Goal: Communication & Community: Participate in discussion

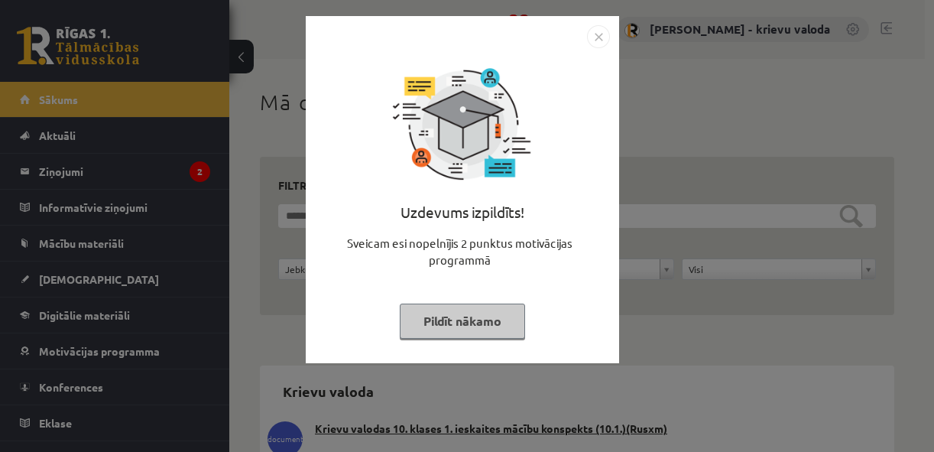
click at [458, 321] on button "Pildīt nākamo" at bounding box center [462, 320] width 125 height 35
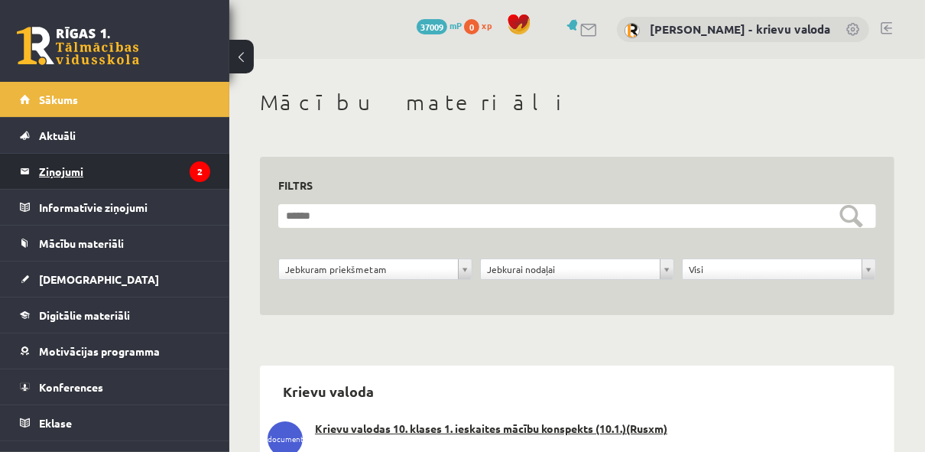
click at [63, 171] on legend "Ziņojumi 2" at bounding box center [124, 171] width 171 height 35
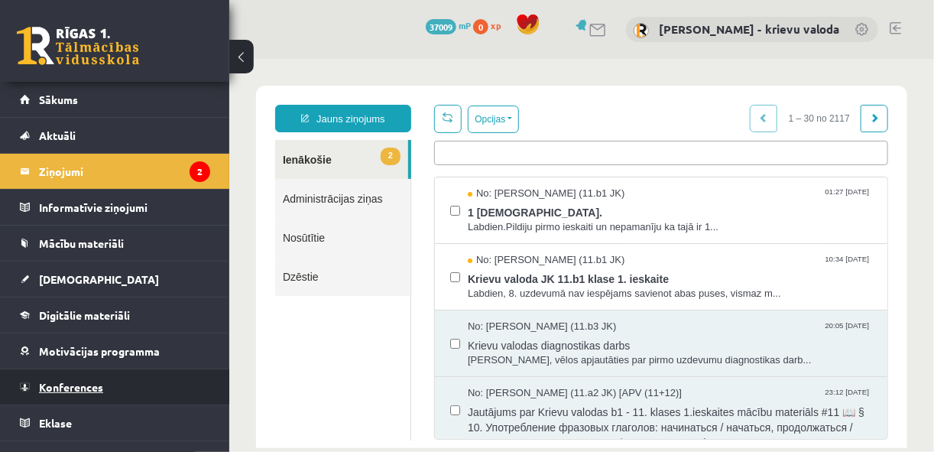
click at [46, 401] on link "Konferences" at bounding box center [115, 386] width 190 height 35
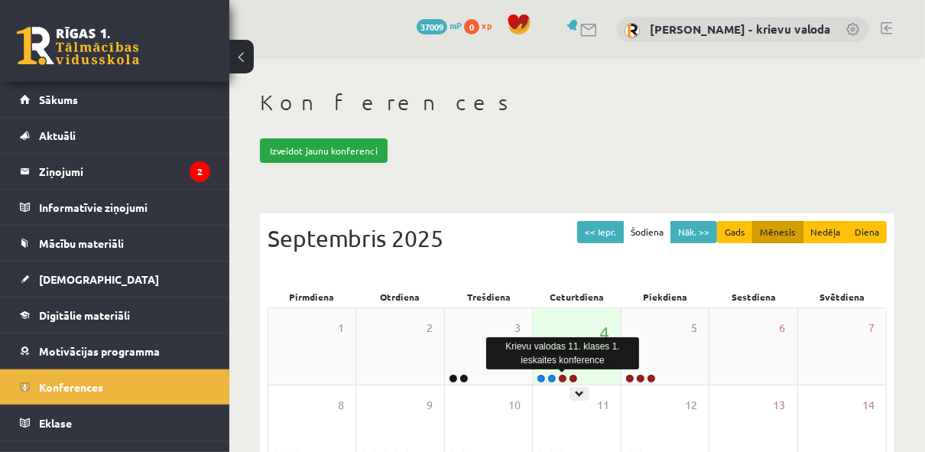
click at [563, 377] on link at bounding box center [562, 378] width 9 height 9
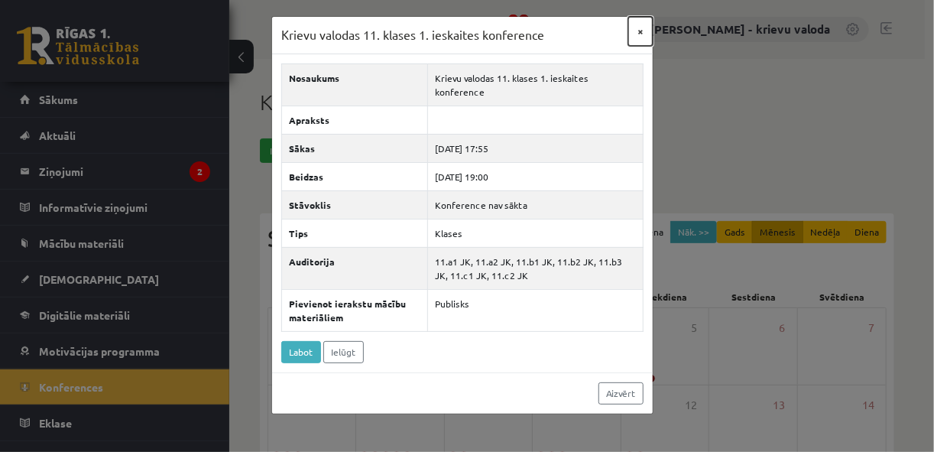
click at [638, 31] on button "×" at bounding box center [640, 31] width 24 height 29
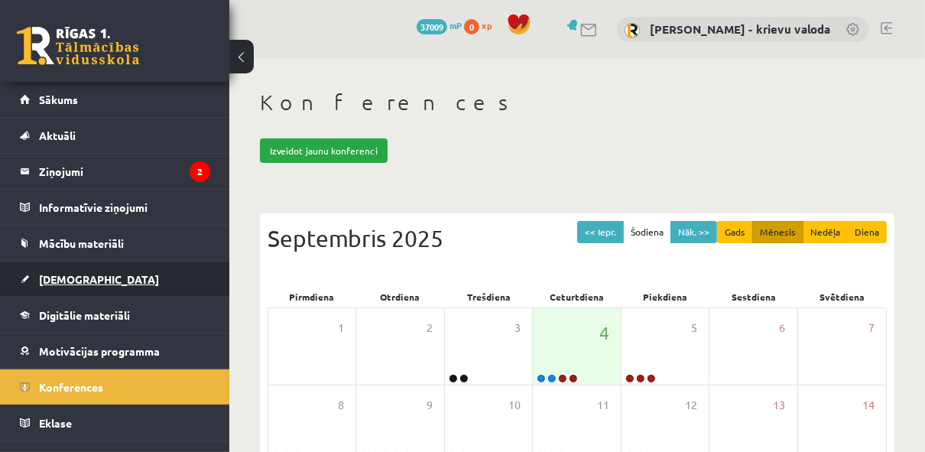
click at [57, 281] on span "[DEMOGRAPHIC_DATA]" at bounding box center [99, 279] width 120 height 14
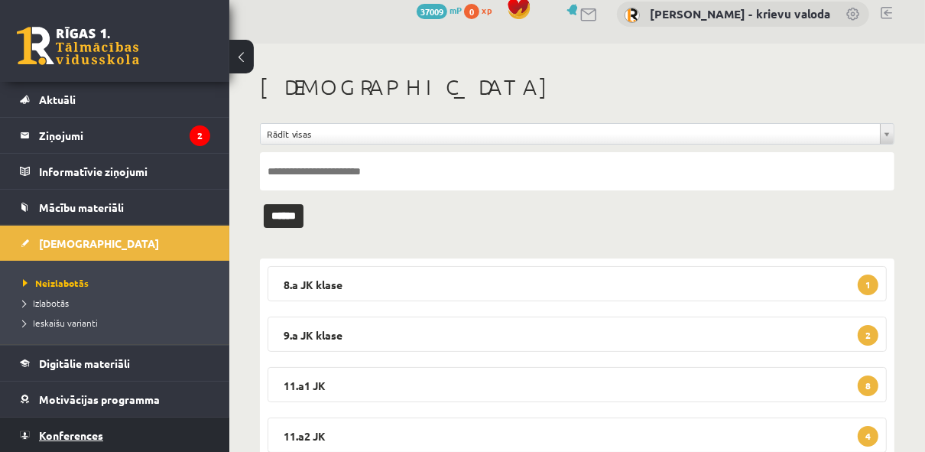
scroll to position [105, 0]
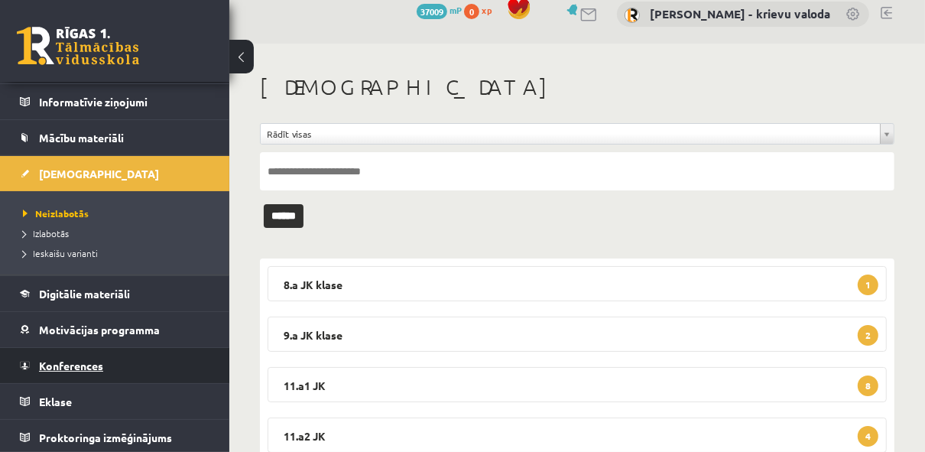
click at [83, 364] on span "Konferences" at bounding box center [71, 365] width 64 height 14
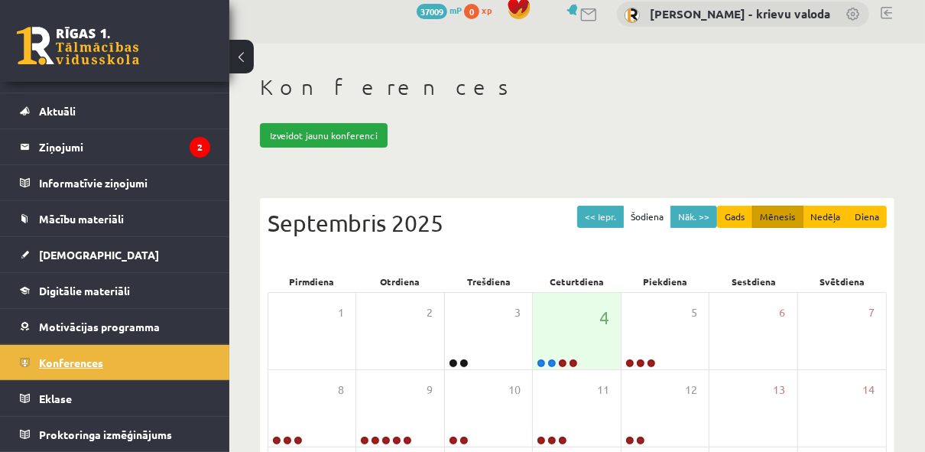
scroll to position [21, 0]
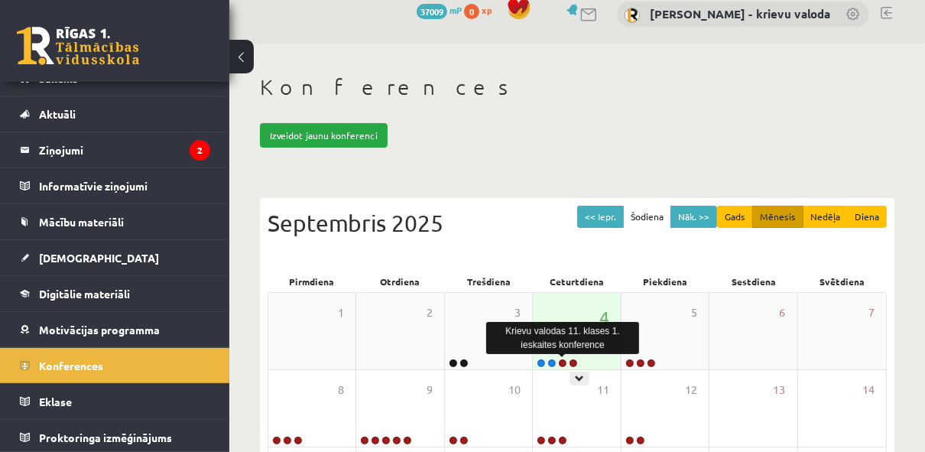
click at [563, 362] on link at bounding box center [562, 362] width 9 height 9
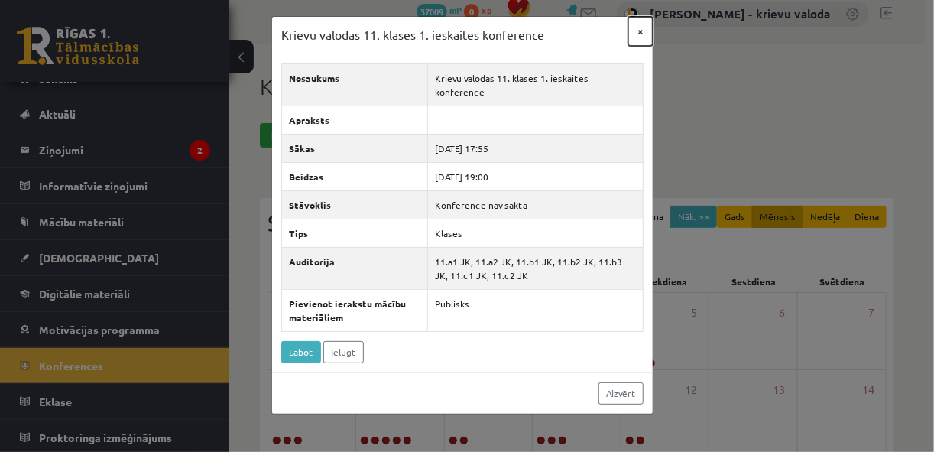
click at [641, 32] on button "×" at bounding box center [640, 31] width 24 height 29
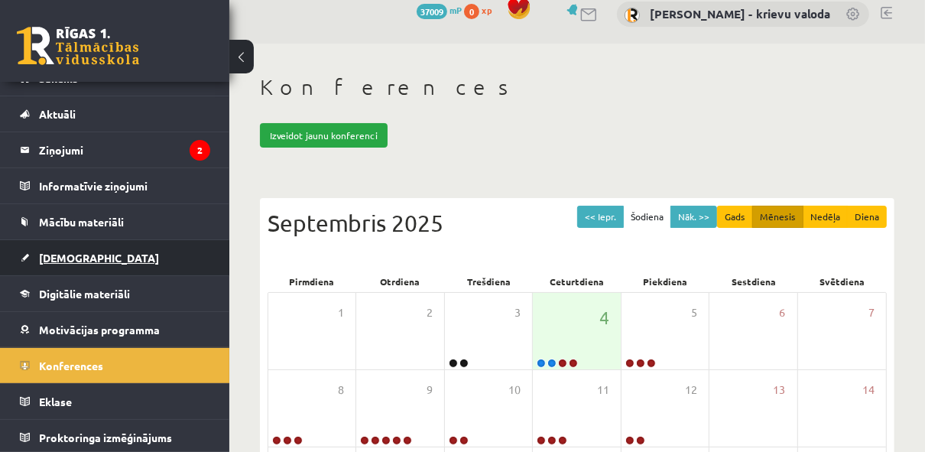
click at [64, 256] on span "[DEMOGRAPHIC_DATA]" at bounding box center [99, 258] width 120 height 14
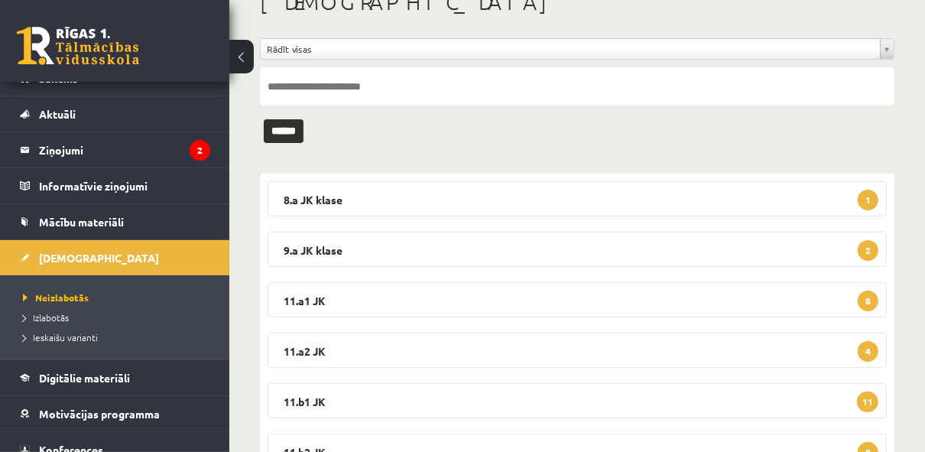
scroll to position [199, 0]
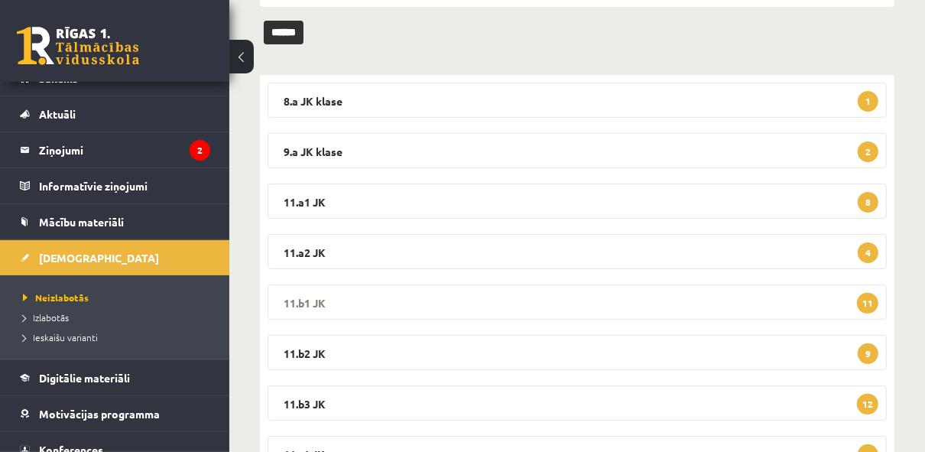
click at [309, 302] on legend "11.b1 JK 11" at bounding box center [577, 301] width 619 height 35
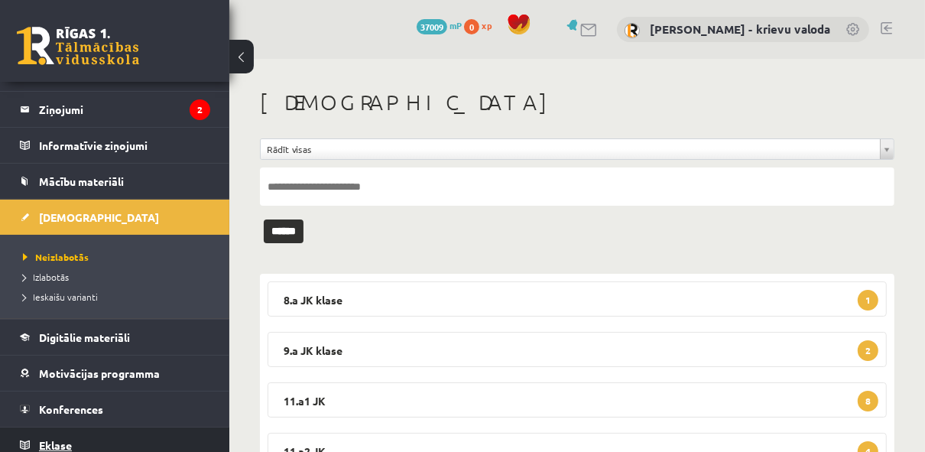
scroll to position [83, 0]
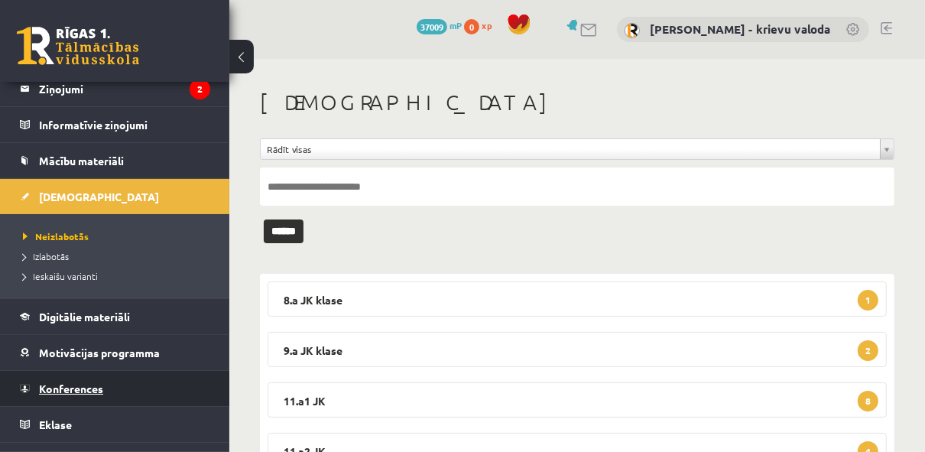
click at [94, 386] on span "Konferences" at bounding box center [71, 388] width 64 height 14
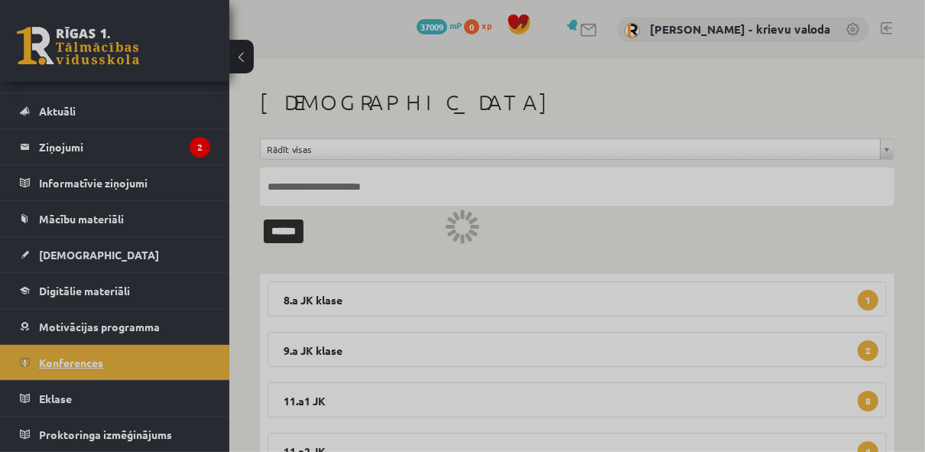
scroll to position [21, 0]
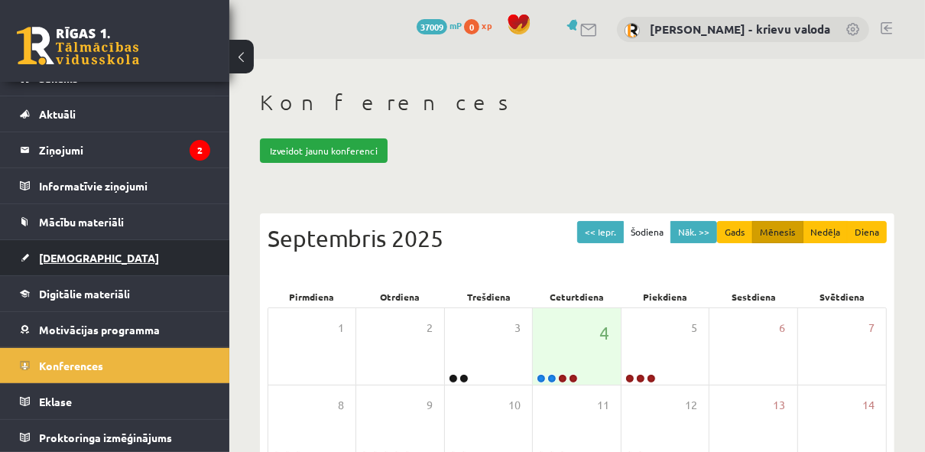
click at [60, 260] on span "[DEMOGRAPHIC_DATA]" at bounding box center [99, 258] width 120 height 14
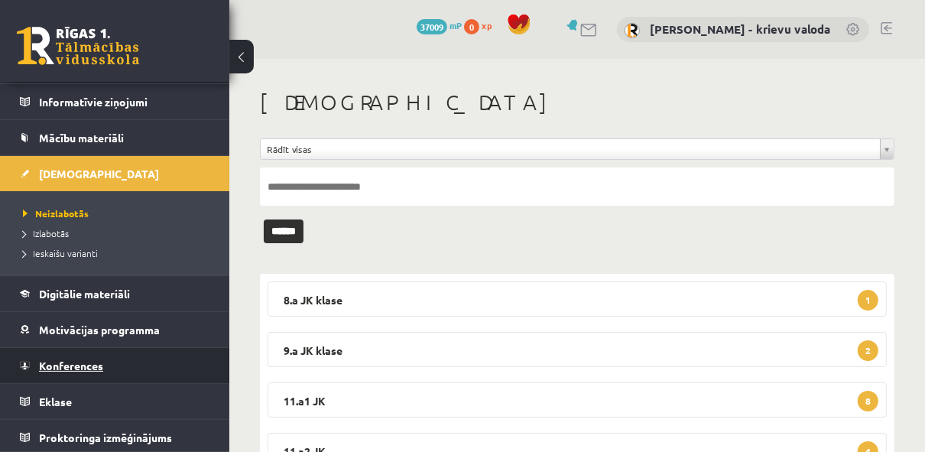
click at [83, 366] on span "Konferences" at bounding box center [71, 365] width 64 height 14
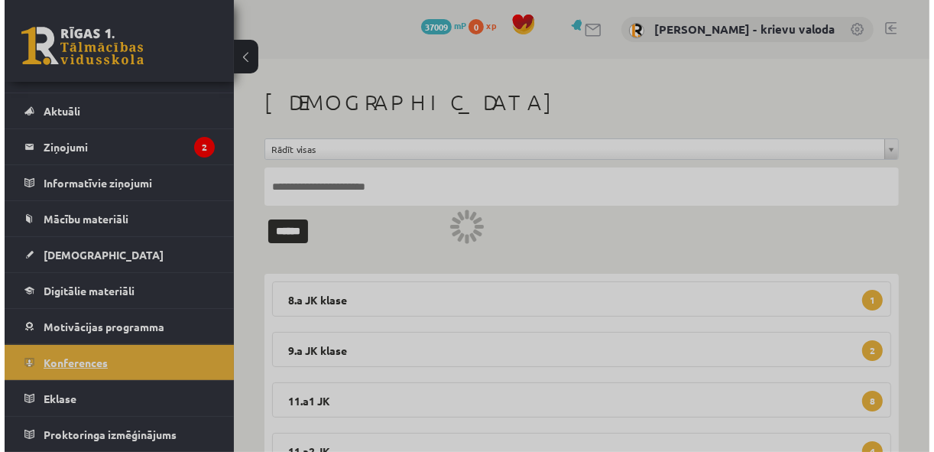
scroll to position [21, 0]
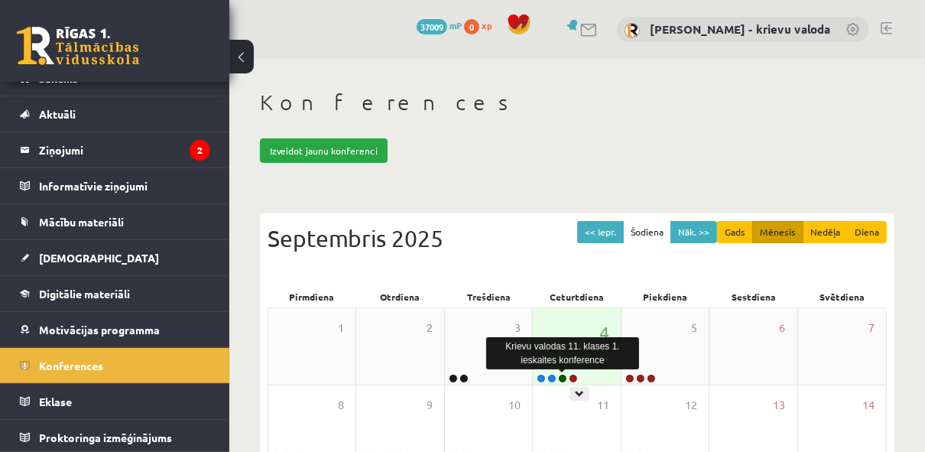
click at [563, 379] on link at bounding box center [562, 378] width 9 height 9
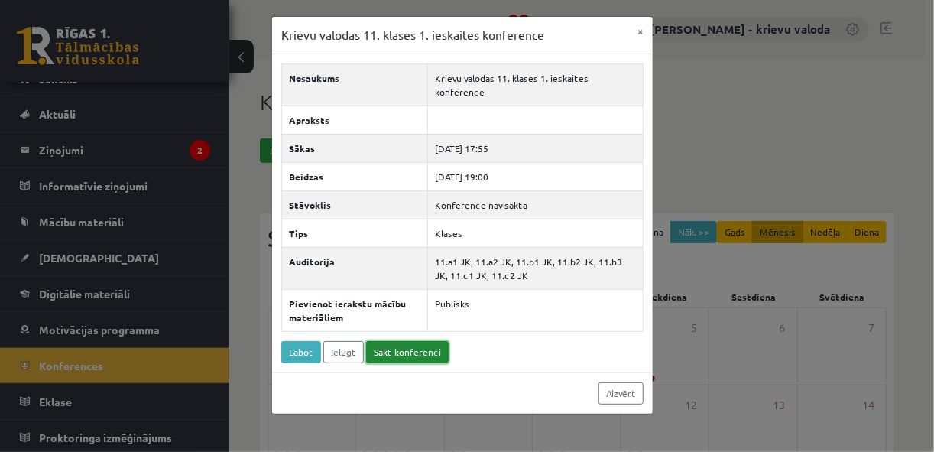
click at [407, 341] on link "Sākt konferenci" at bounding box center [407, 352] width 83 height 22
